Goal: Information Seeking & Learning: Understand process/instructions

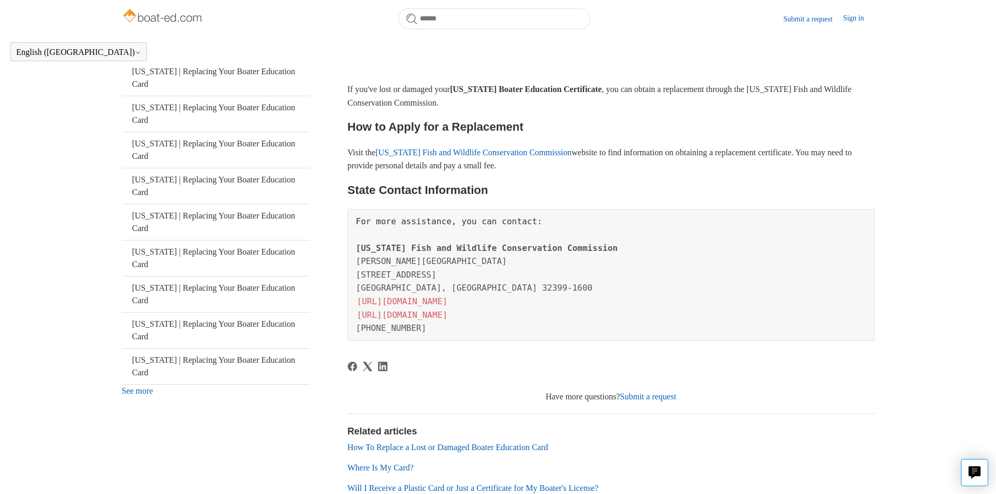
click at [764, 410] on article "[US_STATE] | Replacing Your Boater Education Card [PERSON_NAME] [DATE] Updated …" at bounding box center [611, 279] width 527 height 549
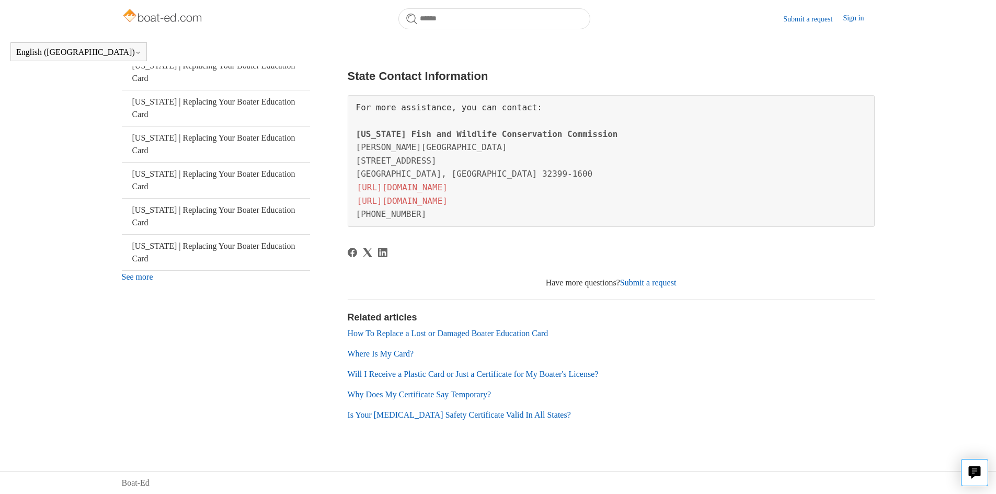
scroll to position [294, 0]
click at [465, 333] on link "How To Replace a Lost or Damaged Boater Education Card" at bounding box center [448, 332] width 201 height 9
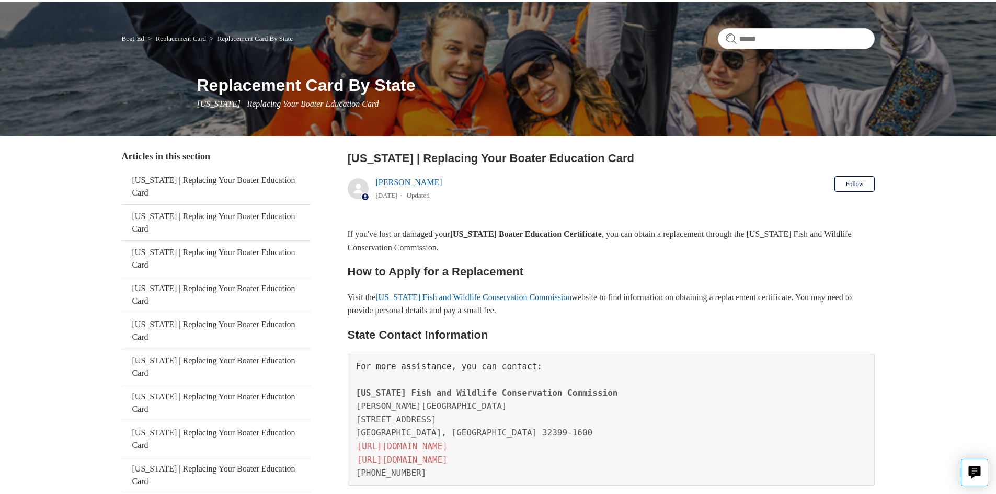
scroll to position [62, 0]
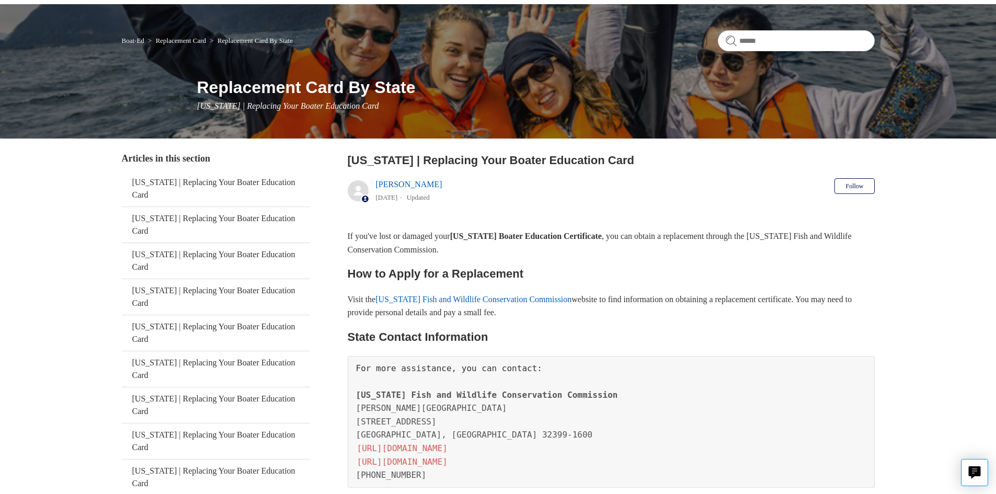
click at [450, 298] on link "[US_STATE] Fish and Wildlife Conservation Commission" at bounding box center [473, 299] width 196 height 9
click at [504, 298] on link "[US_STATE] Fish and Wildlife Conservation Commission" at bounding box center [473, 299] width 196 height 9
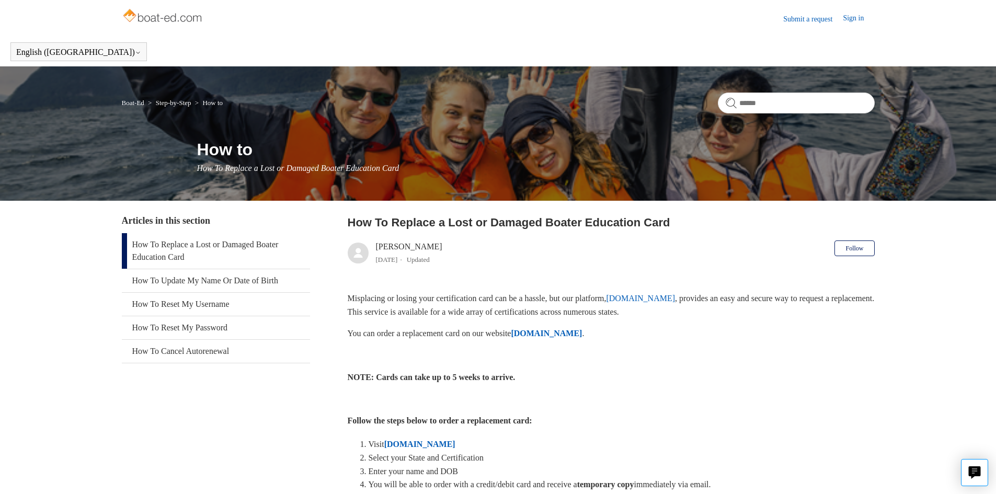
click at [570, 336] on strong "ILostMyCard.com" at bounding box center [546, 333] width 71 height 9
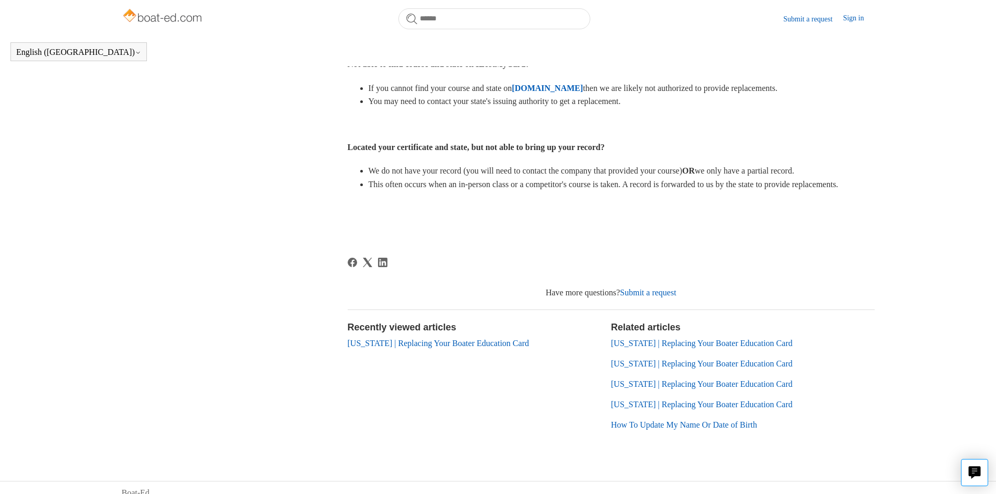
scroll to position [389, 0]
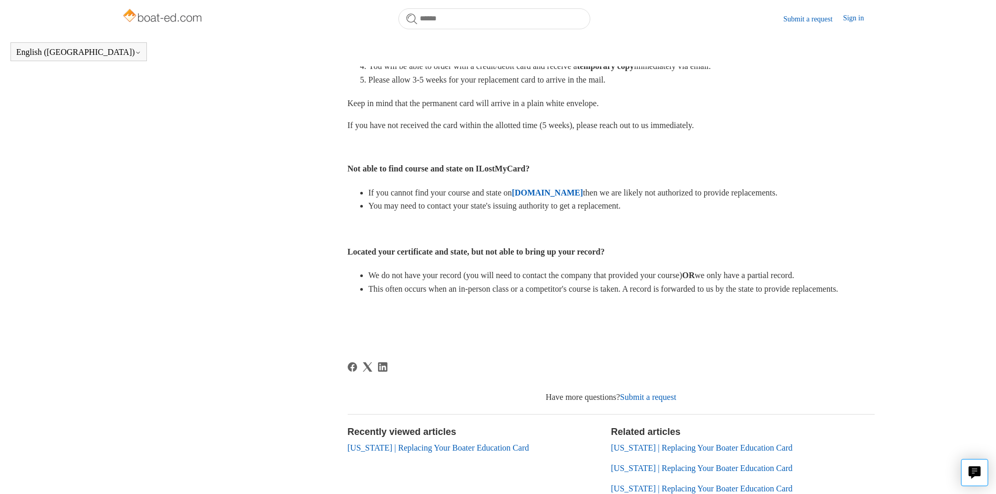
click at [583, 190] on strong "ILostMyCard.com" at bounding box center [547, 192] width 71 height 9
